Goal: Information Seeking & Learning: Learn about a topic

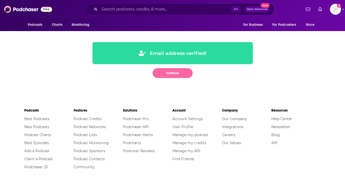
click at [170, 69] on button "Continue" at bounding box center [173, 73] width 40 height 10
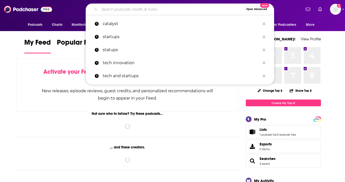
click at [145, 10] on input "Search podcasts, credits, & more..." at bounding box center [172, 9] width 145 height 8
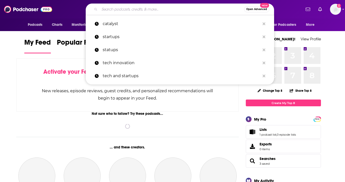
paste input "[PERSON_NAME] of a New Era Podcast"
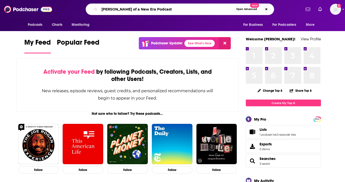
type input "[PERSON_NAME] of a New Era Podcast"
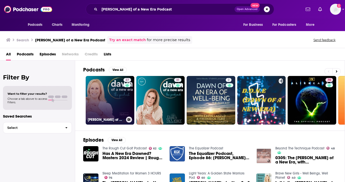
click at [107, 103] on link "27 [PERSON_NAME] of a New Era the Podcast" at bounding box center [110, 100] width 49 height 49
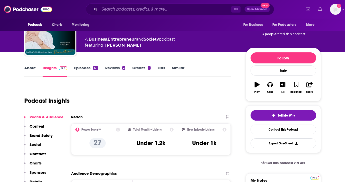
scroll to position [39, 0]
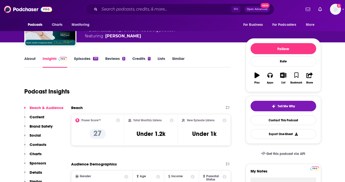
click at [118, 121] on icon at bounding box center [118, 120] width 4 height 4
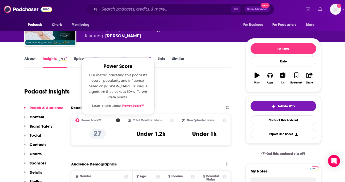
click at [162, 100] on div "Podcast Insights" at bounding box center [125, 89] width 203 height 26
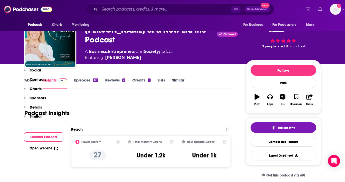
scroll to position [0, 0]
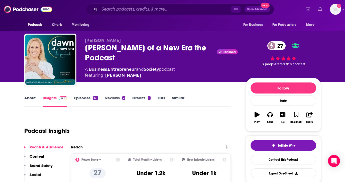
click at [33, 97] on link "About" at bounding box center [29, 102] width 11 height 12
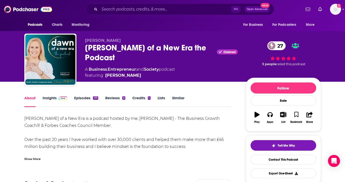
click at [279, 49] on span "27" at bounding box center [279, 45] width 13 height 9
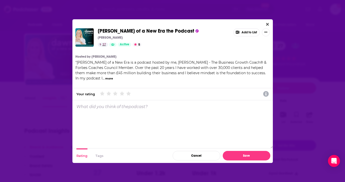
click at [101, 45] on icon "27" at bounding box center [101, 44] width 2 height 3
click at [104, 45] on span "27" at bounding box center [105, 44] width 4 height 5
click at [105, 45] on span "27" at bounding box center [105, 44] width 4 height 5
click at [269, 25] on button "Close" at bounding box center [267, 24] width 7 height 6
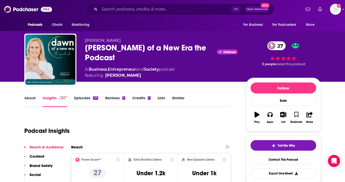
scroll to position [50, 0]
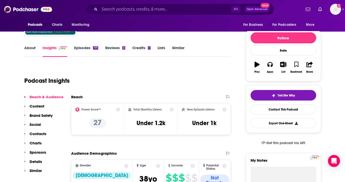
click at [118, 110] on icon at bounding box center [118, 110] width 4 height 4
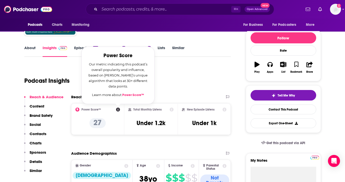
click at [133, 96] on link "Power Score™" at bounding box center [133, 95] width 22 height 4
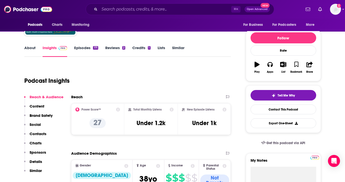
click at [32, 48] on link "About" at bounding box center [29, 51] width 11 height 12
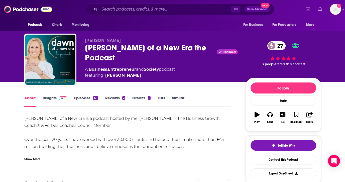
click at [79, 100] on link "Episodes 171" at bounding box center [86, 102] width 24 height 12
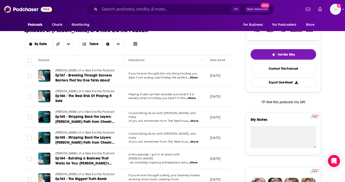
scroll to position [93, 0]
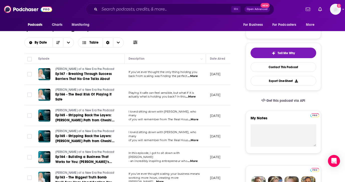
click at [194, 77] on span "...More" at bounding box center [193, 76] width 10 height 4
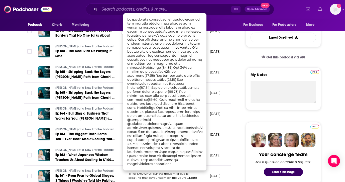
scroll to position [135, 0]
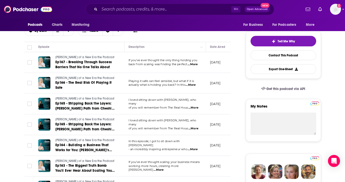
scroll to position [102, 0]
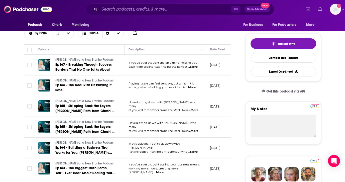
click at [194, 88] on span "...More" at bounding box center [191, 88] width 10 height 4
click at [192, 66] on span "...More" at bounding box center [193, 67] width 10 height 4
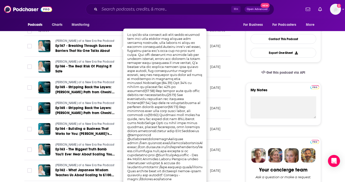
scroll to position [124, 0]
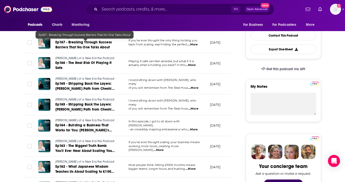
click at [86, 43] on span "Ep167 - Breaking Through Success Barriers That No One Talks About" at bounding box center [83, 44] width 56 height 9
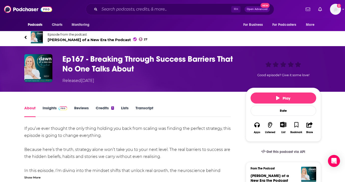
scroll to position [0, 0]
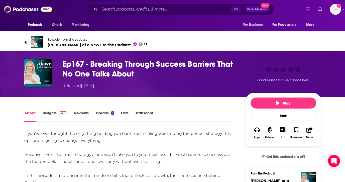
click at [25, 42] on icon at bounding box center [25, 42] width 2 height 3
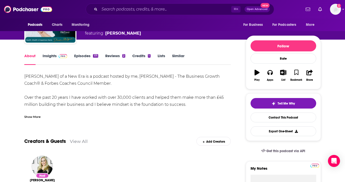
scroll to position [32, 0]
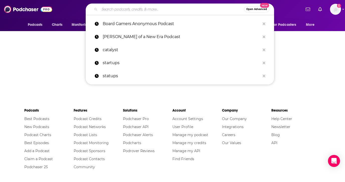
click at [154, 7] on input "Search podcasts, credits, & more..." at bounding box center [172, 9] width 145 height 8
click at [161, 37] on p "[PERSON_NAME] of a New Era Podcast" at bounding box center [182, 36] width 158 height 13
type input "[PERSON_NAME] of a New Era Podcast"
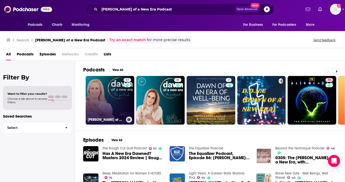
click at [111, 99] on link "27 [PERSON_NAME] of a New Era the Podcast" at bounding box center [110, 100] width 49 height 49
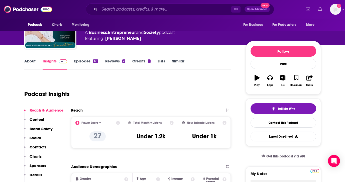
scroll to position [37, 0]
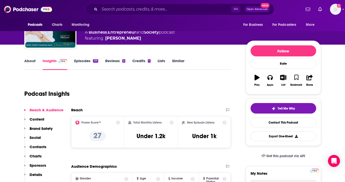
click at [118, 122] on icon at bounding box center [118, 123] width 4 height 4
click at [179, 102] on div "Podcast Insights" at bounding box center [125, 91] width 203 height 26
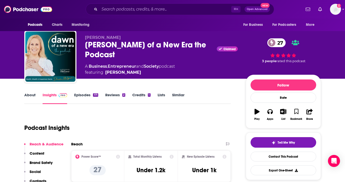
scroll to position [0, 0]
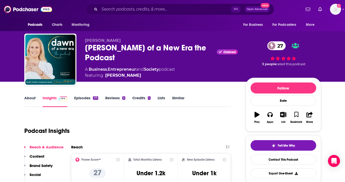
click at [118, 98] on link "Reviews 2" at bounding box center [115, 102] width 20 height 12
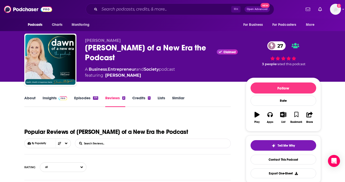
click at [34, 99] on link "About" at bounding box center [29, 102] width 11 height 12
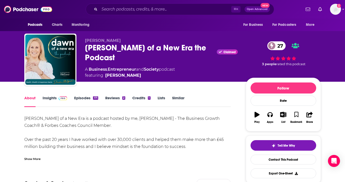
click at [140, 96] on link "Credits 1" at bounding box center [141, 102] width 18 height 12
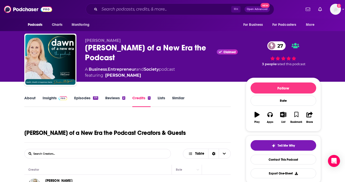
click at [118, 98] on link "Reviews 2" at bounding box center [115, 102] width 20 height 12
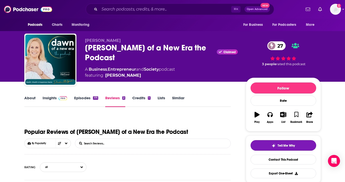
click at [85, 96] on link "Episodes 171" at bounding box center [86, 102] width 24 height 12
